Goal: Book appointment/travel/reservation

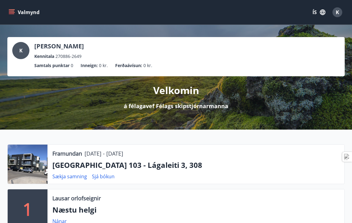
click at [15, 9] on button "Valmynd" at bounding box center [24, 12] width 35 height 11
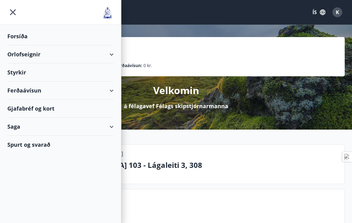
click at [32, 56] on div "Orlofseignir" at bounding box center [60, 54] width 106 height 18
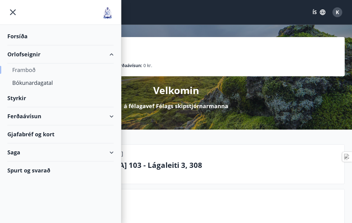
click at [38, 73] on div "Framboð" at bounding box center [60, 69] width 96 height 13
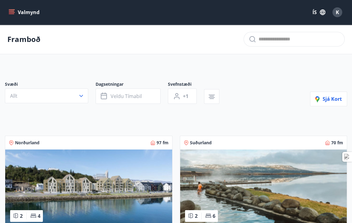
click at [20, 13] on button "Valmynd" at bounding box center [24, 12] width 35 height 11
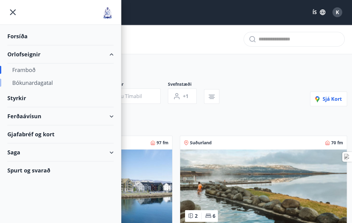
click at [32, 84] on div "Bókunardagatal" at bounding box center [60, 82] width 96 height 13
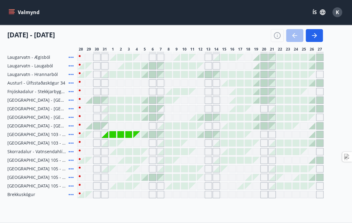
scroll to position [84, 0]
click at [209, 152] on div "Gráir dagar eru ekki bókanlegir" at bounding box center [208, 151] width 7 height 7
click at [214, 152] on div "Gráir dagar eru ekki bókanlegir" at bounding box center [216, 151] width 7 height 7
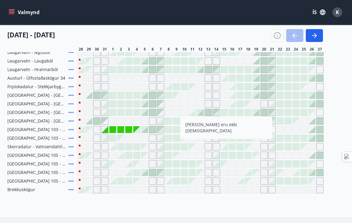
scroll to position [89, 0]
click at [199, 110] on div at bounding box center [200, 112] width 7 height 7
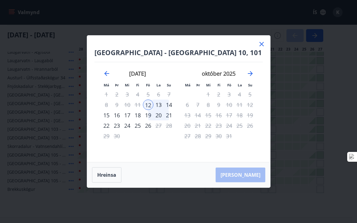
click at [259, 47] on icon at bounding box center [261, 43] width 7 height 7
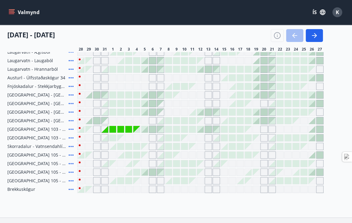
click at [261, 46] on div "28 ágúst - 27 september 28 29 30 31 1 2 3 4 5 6 7 8 9 10 11 12 13 14 15 16 17 1…" at bounding box center [175, 38] width 337 height 27
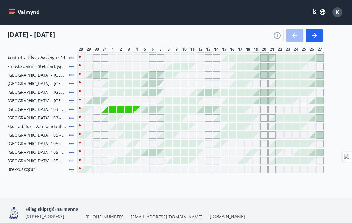
scroll to position [108, 0]
click at [74, 171] on icon at bounding box center [70, 169] width 7 height 7
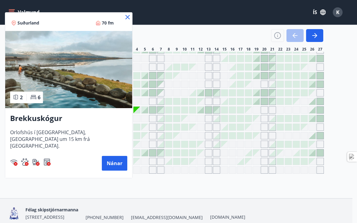
click at [125, 18] on icon at bounding box center [127, 16] width 7 height 7
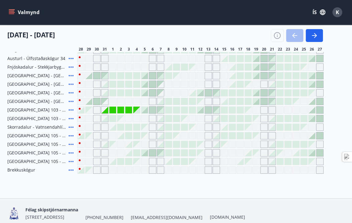
click at [131, 17] on div "Valmynd ÍS K" at bounding box center [175, 12] width 337 height 15
click at [312, 34] on icon "button" at bounding box center [314, 35] width 7 height 7
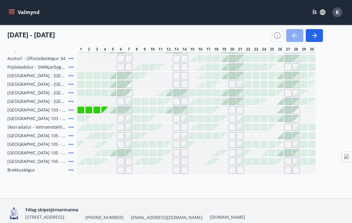
click at [299, 39] on button "button" at bounding box center [294, 35] width 17 height 13
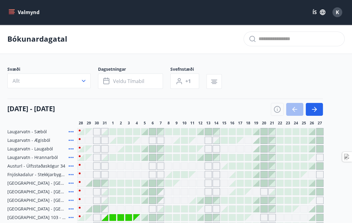
scroll to position [0, 0]
